Goal: Information Seeking & Learning: Learn about a topic

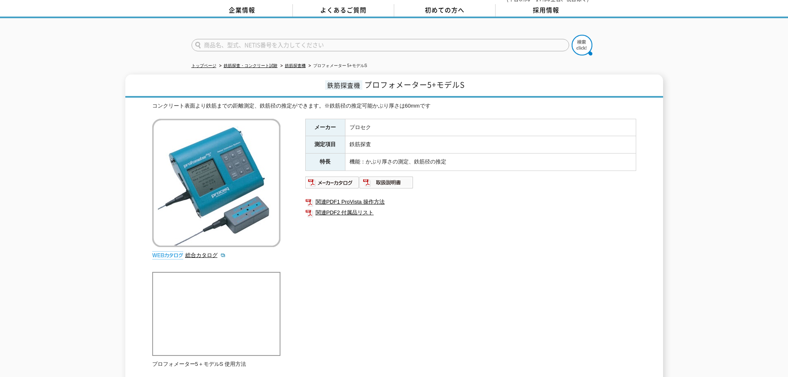
scroll to position [41, 0]
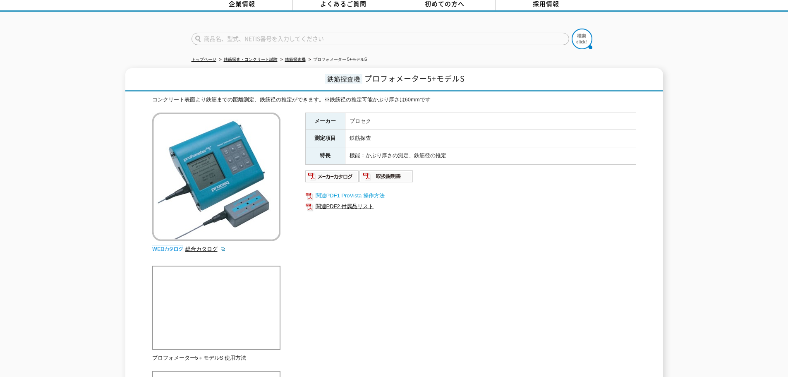
click at [353, 193] on link "関連PDF1 ProVista 操作方法" at bounding box center [470, 195] width 331 height 11
click at [335, 175] on img at bounding box center [332, 176] width 54 height 13
click at [388, 170] on img at bounding box center [386, 176] width 54 height 13
drag, startPoint x: 366, startPoint y: 74, endPoint x: 468, endPoint y: 76, distance: 102.2
click at [468, 76] on h1 "鉄筋探査機 プロフォメーター5+モデルS" at bounding box center [394, 79] width 538 height 23
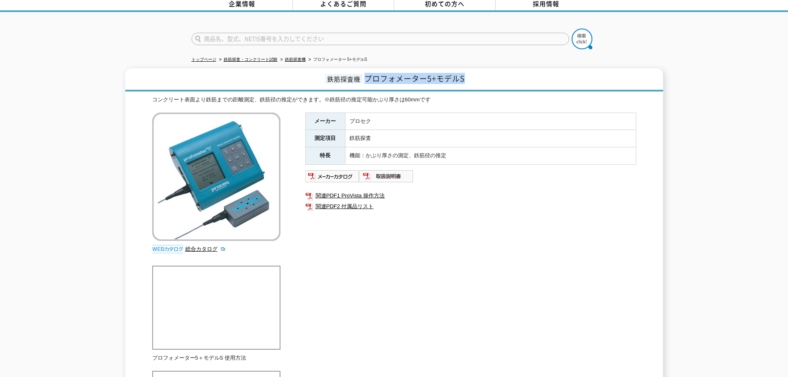
copy span "プロフォメーター5+モデルS"
click at [354, 170] on img at bounding box center [332, 176] width 54 height 13
click at [387, 170] on img at bounding box center [386, 176] width 54 height 13
click at [504, 174] on ul at bounding box center [470, 176] width 331 height 13
click at [343, 171] on img at bounding box center [332, 176] width 54 height 13
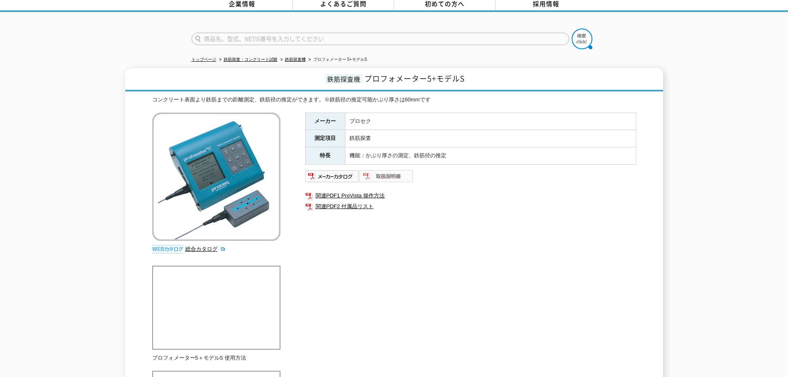
click at [404, 172] on img at bounding box center [386, 176] width 54 height 13
drag, startPoint x: 326, startPoint y: 75, endPoint x: 472, endPoint y: 71, distance: 145.6
click at [472, 71] on h1 "鉄筋探査機 プロフォメーター5+モデルS" at bounding box center [394, 79] width 538 height 23
copy h1 "鉄筋探査機 プロフォメーター5+モデルS"
